Goal: Find specific page/section: Find specific page/section

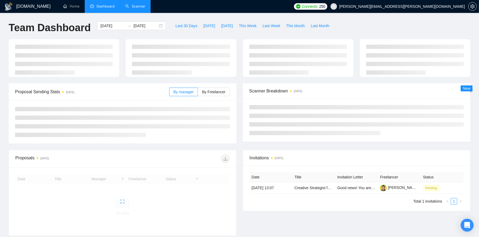
click at [136, 6] on link "Scanner" at bounding box center [135, 6] width 20 height 5
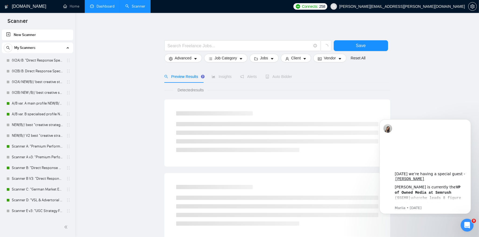
click at [96, 7] on link "Dashboard" at bounding box center [102, 6] width 24 height 5
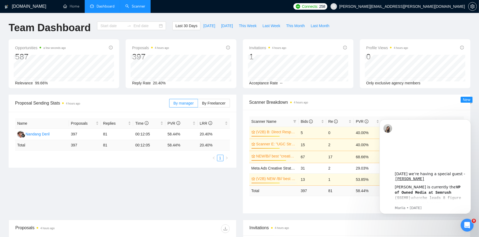
type input "[DATE]"
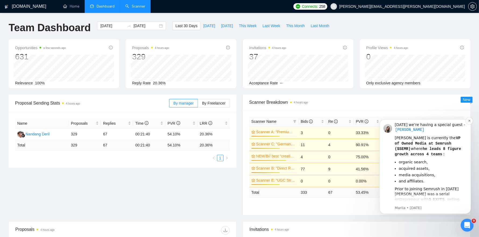
scroll to position [58, 0]
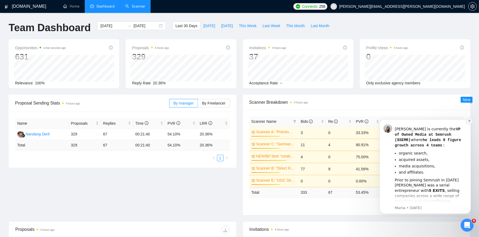
click at [468, 119] on icon "Dismiss notification" at bounding box center [469, 120] width 3 height 3
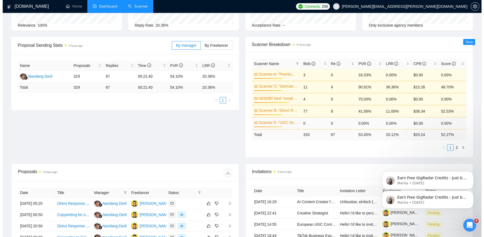
scroll to position [59, 0]
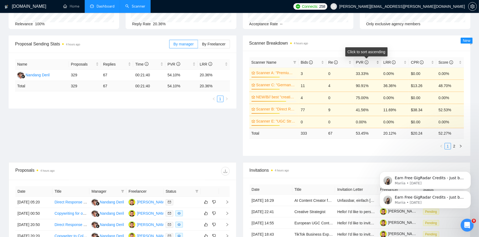
click at [378, 64] on div "PVR" at bounding box center [367, 62] width 23 height 6
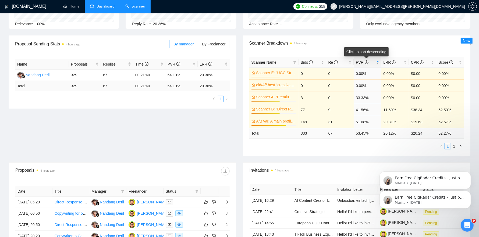
click at [378, 64] on div "PVR" at bounding box center [367, 62] width 23 height 6
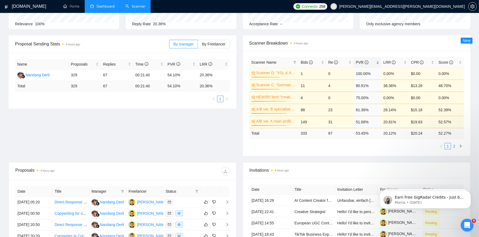
click at [456, 144] on link "2" at bounding box center [454, 146] width 6 height 6
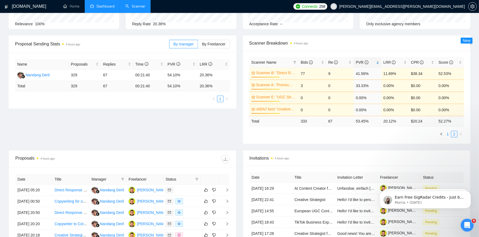
click at [449, 133] on link "1" at bounding box center [448, 134] width 6 height 6
